Goal: Check status: Check status

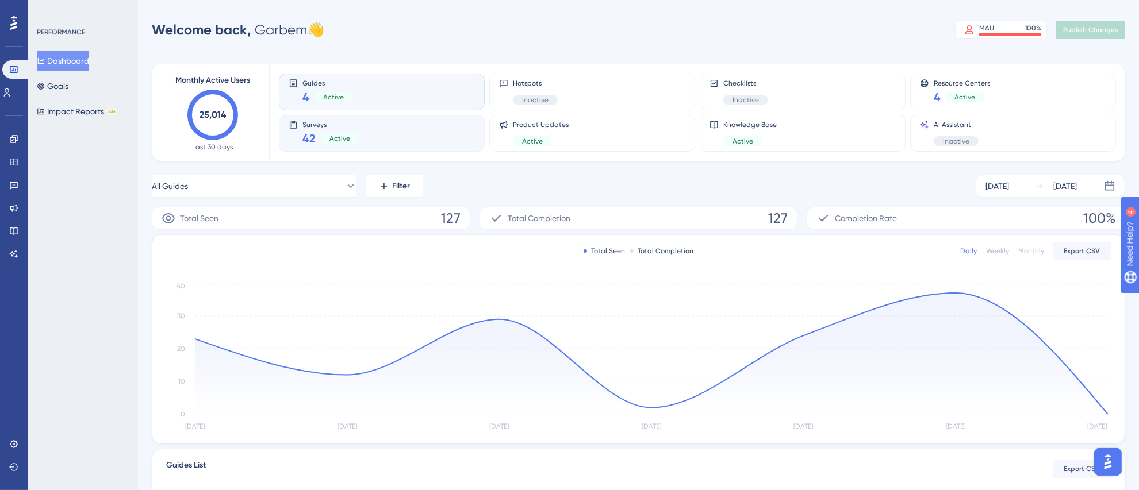
click at [366, 136] on div "Surveys 42 Active" at bounding box center [382, 133] width 186 height 26
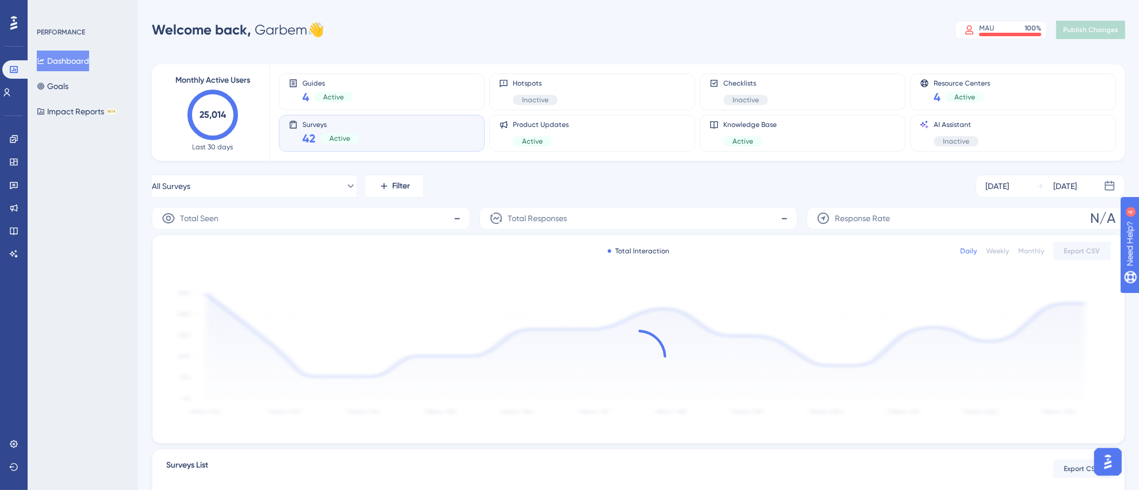
scroll to position [233, 0]
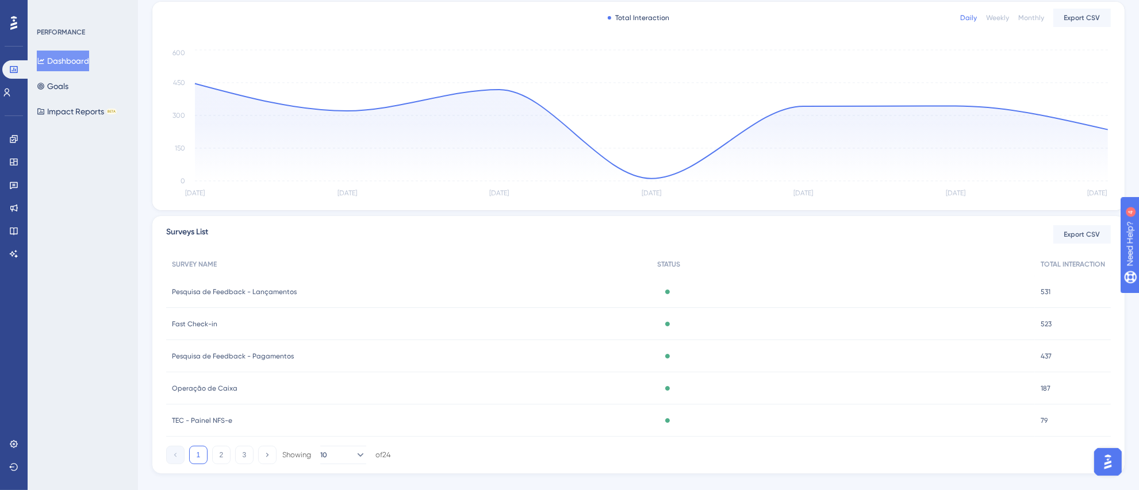
click at [916, 234] on div "Surveys List Export CSV" at bounding box center [638, 234] width 945 height 18
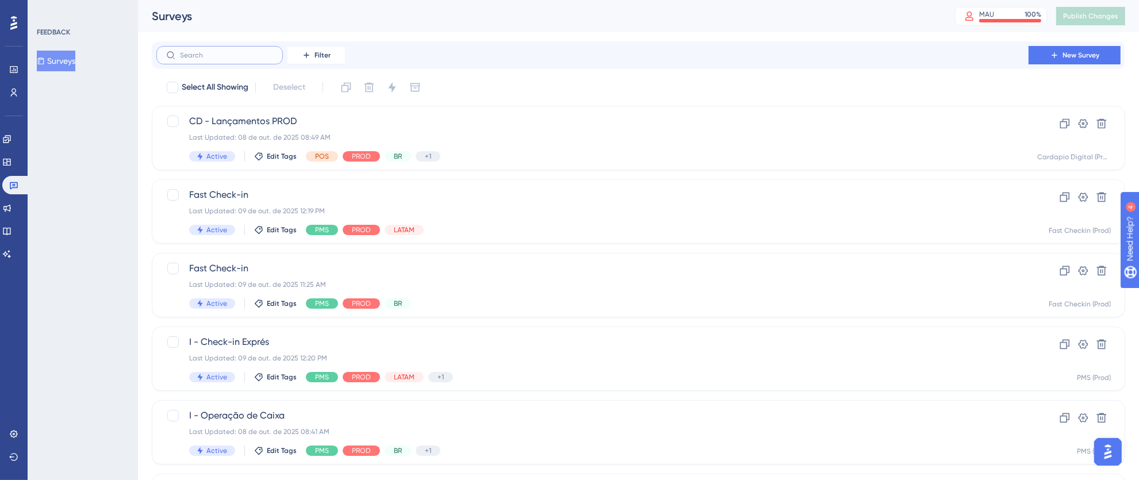
click at [205, 59] on input "text" at bounding box center [226, 55] width 93 height 8
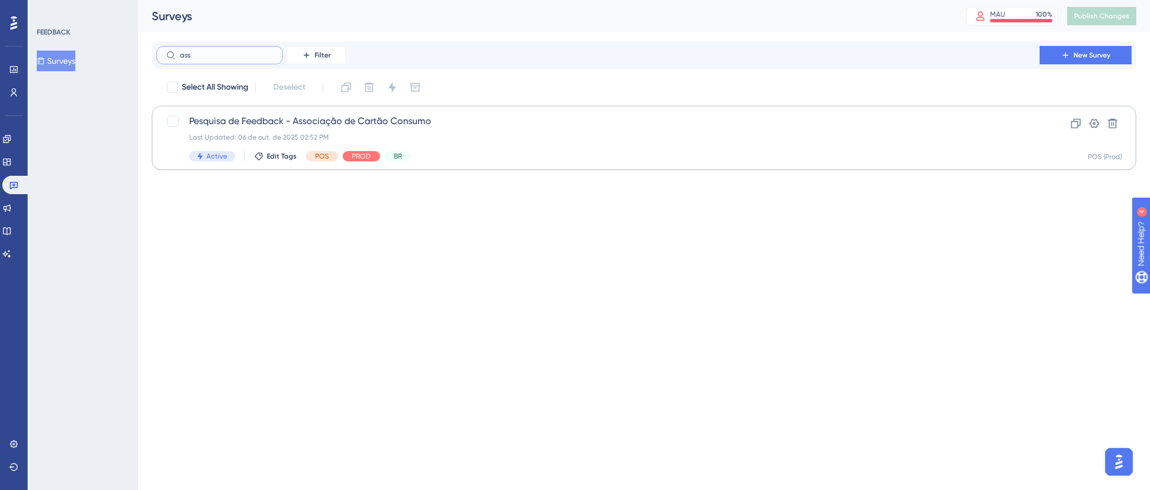
type input "ass"
click at [489, 135] on div "Last Updated: 06 de out. de 2025 02:52 PM" at bounding box center [598, 137] width 818 height 9
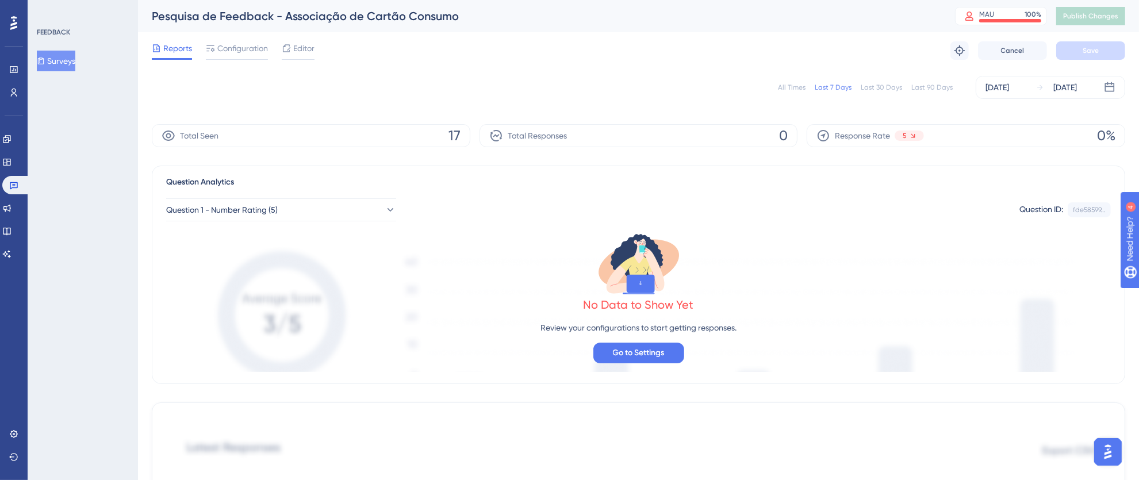
click at [232, 51] on span "Configuration" at bounding box center [242, 48] width 51 height 14
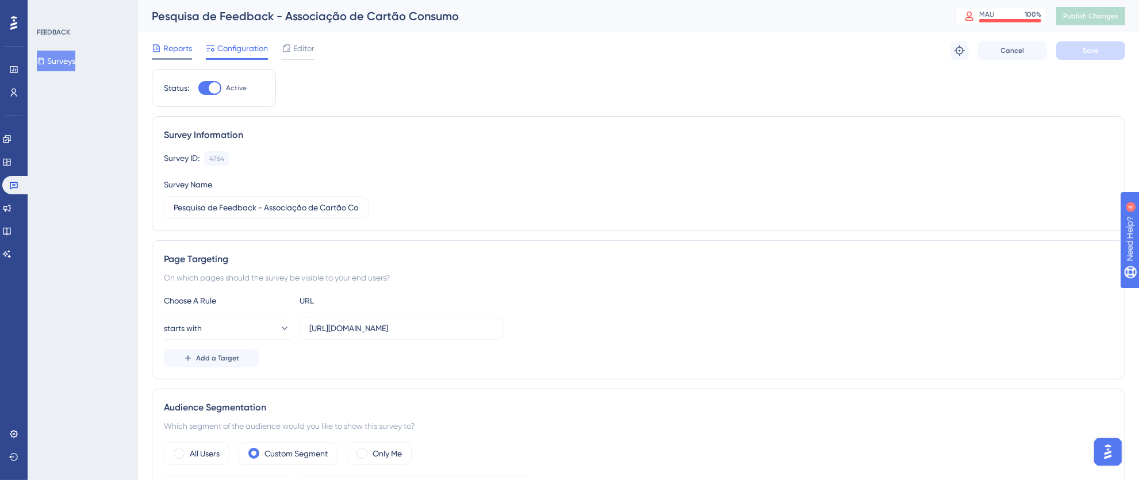
click at [161, 49] on div "Reports" at bounding box center [172, 48] width 40 height 14
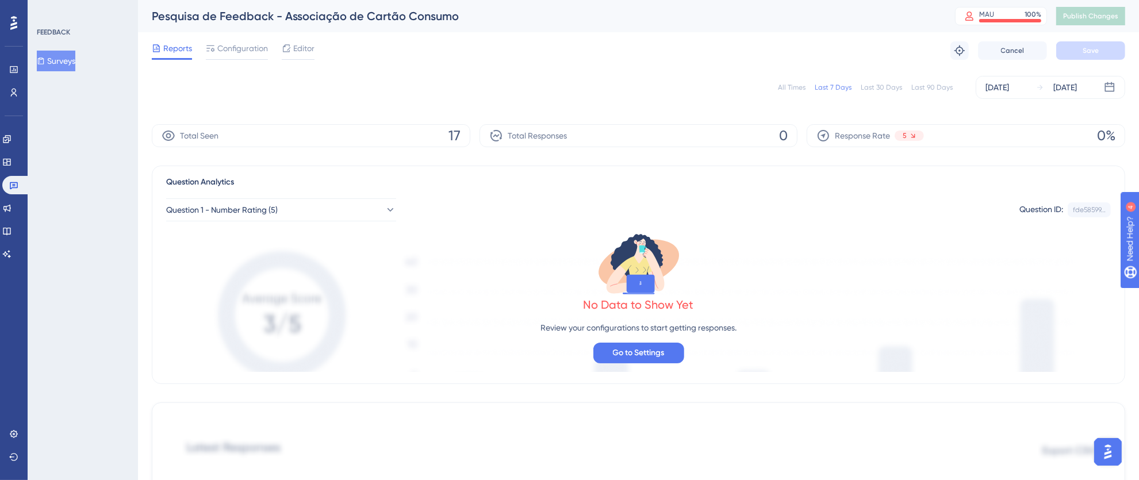
click at [783, 84] on div "All Times" at bounding box center [792, 87] width 28 height 9
